Goal: Information Seeking & Learning: Learn about a topic

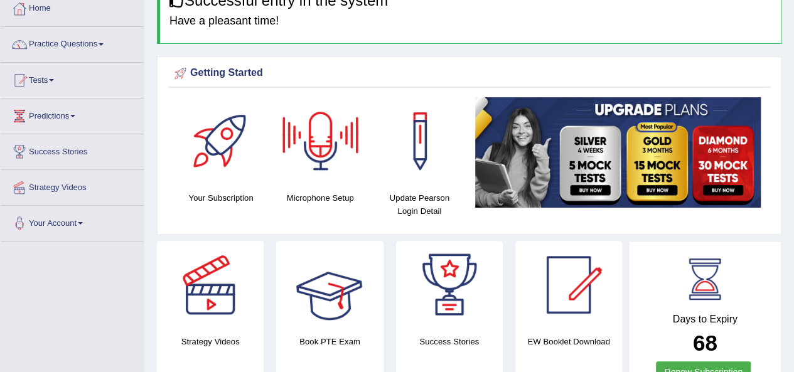
scroll to position [70, 0]
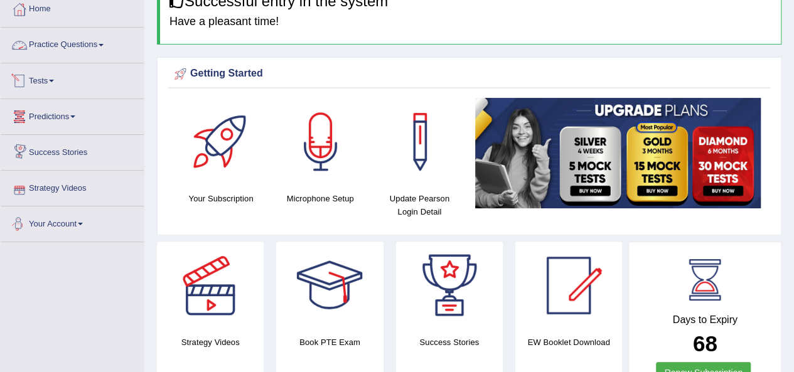
click at [29, 49] on link "Practice Questions" at bounding box center [72, 43] width 143 height 31
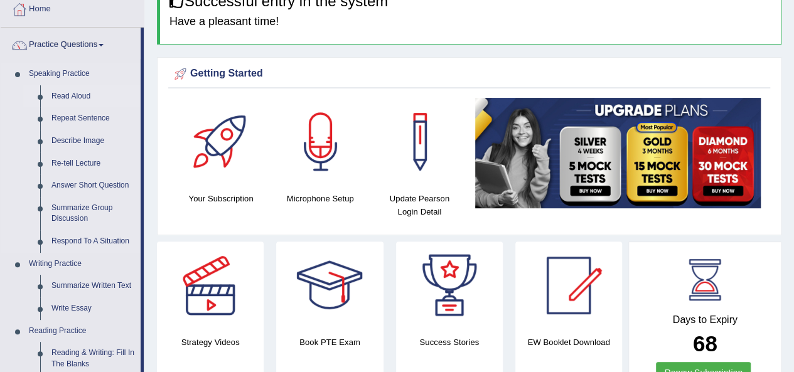
click at [58, 95] on link "Read Aloud" at bounding box center [93, 96] width 95 height 23
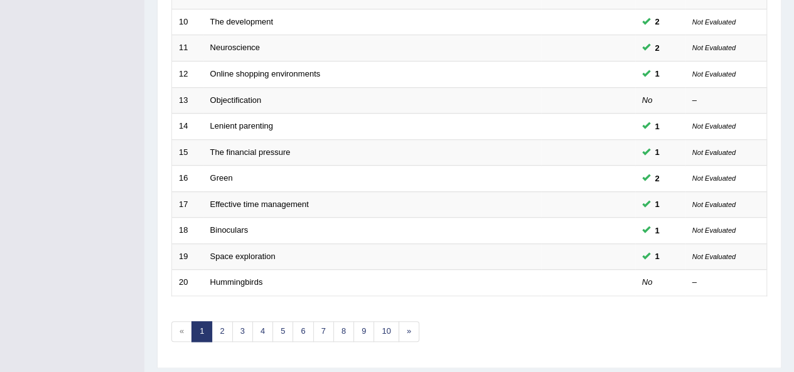
scroll to position [452, 0]
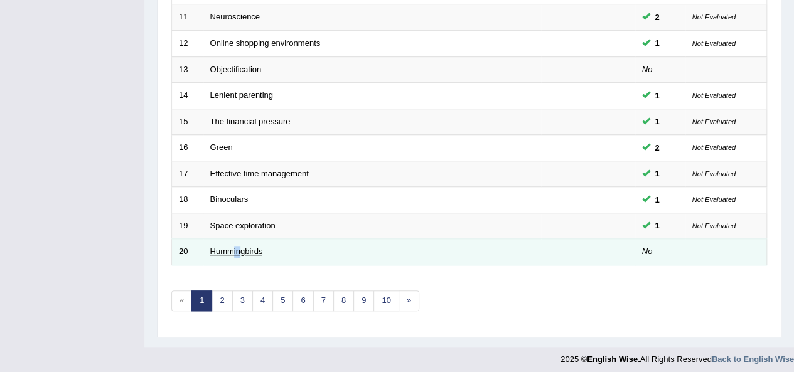
drag, startPoint x: 241, startPoint y: 255, endPoint x: 230, endPoint y: 245, distance: 15.1
click at [230, 245] on td "Hummingbirds" at bounding box center [372, 252] width 338 height 26
click at [230, 247] on link "Hummingbirds" at bounding box center [236, 251] width 53 height 9
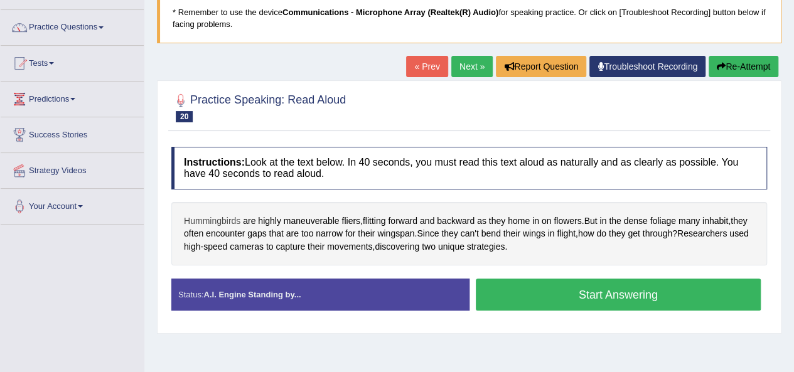
click at [216, 219] on span "Hummingbirds" at bounding box center [212, 221] width 56 height 13
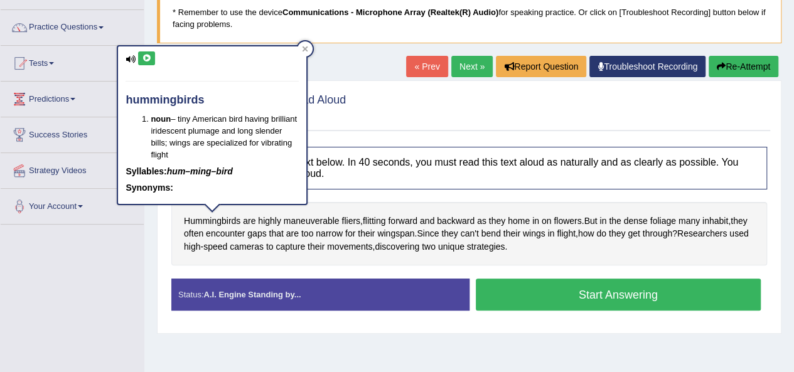
click at [142, 55] on icon at bounding box center [146, 59] width 9 height 8
click at [550, 303] on button "Start Answering" at bounding box center [618, 295] width 285 height 32
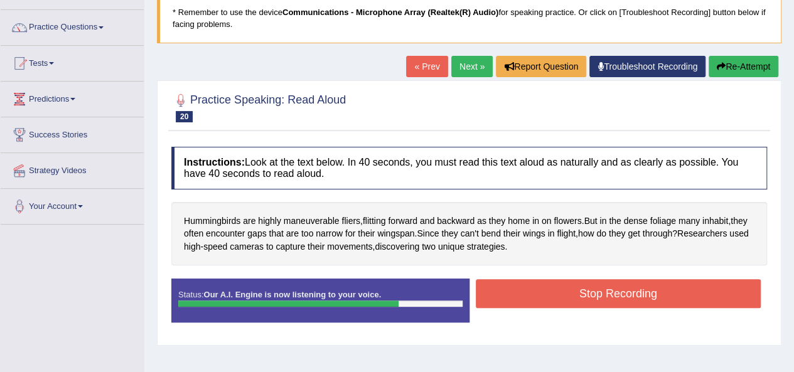
click at [551, 291] on button "Stop Recording" at bounding box center [618, 293] width 285 height 29
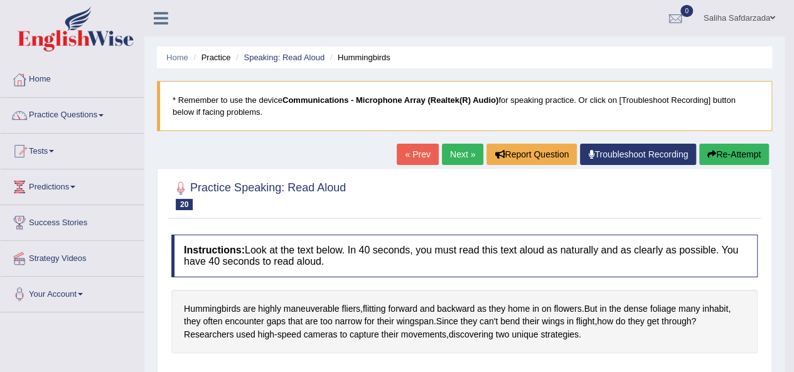
click at [449, 144] on link "Next »" at bounding box center [462, 154] width 41 height 21
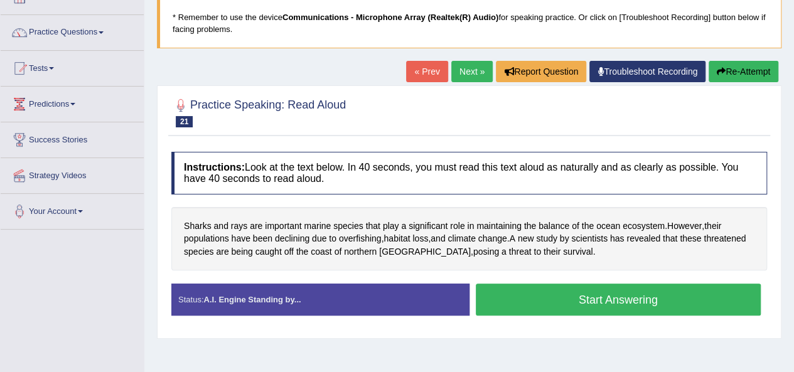
click at [533, 292] on button "Start Answering" at bounding box center [618, 300] width 285 height 32
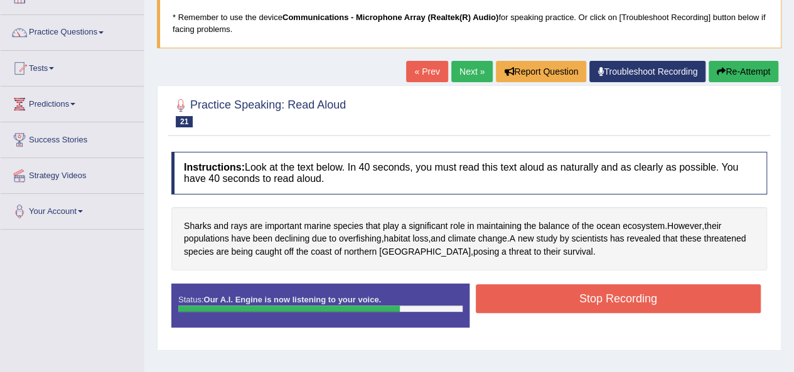
click at [533, 292] on button "Stop Recording" at bounding box center [618, 298] width 285 height 29
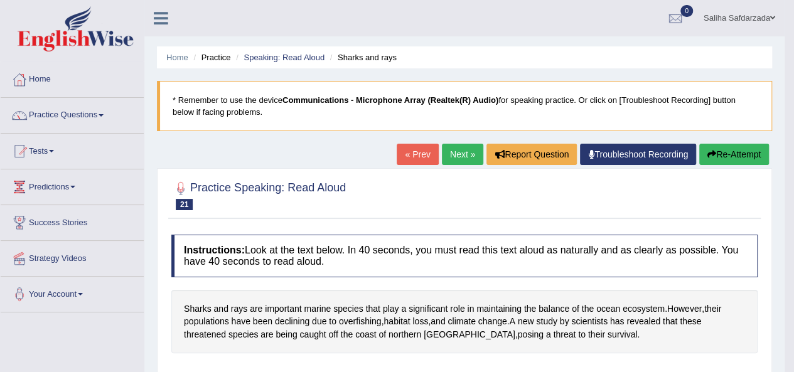
click at [716, 144] on button "Re-Attempt" at bounding box center [734, 154] width 70 height 21
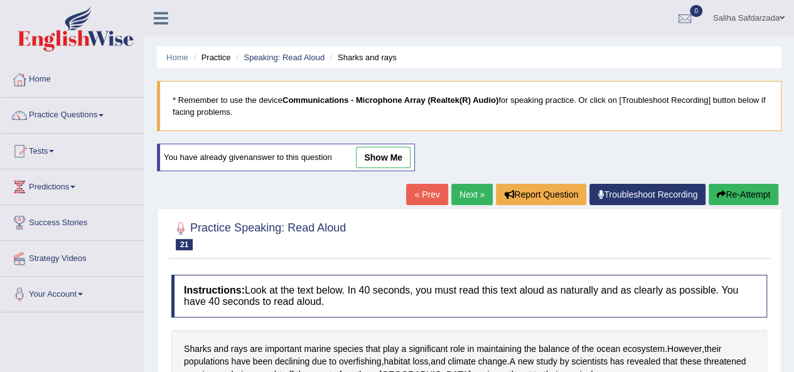
click at [33, 113] on link "Practice Questions" at bounding box center [72, 113] width 143 height 31
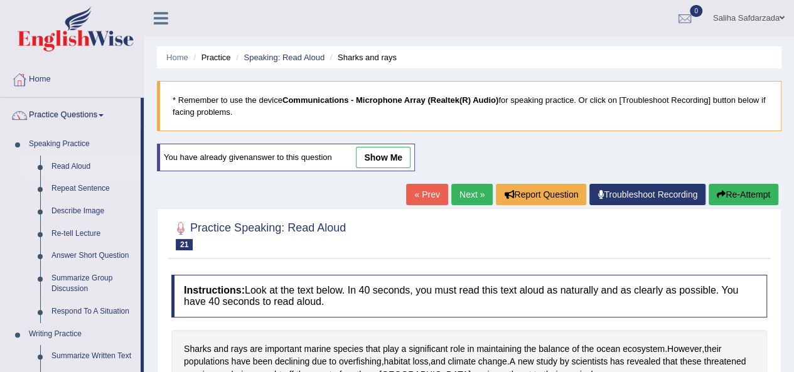
click at [70, 159] on link "Read Aloud" at bounding box center [93, 167] width 95 height 23
